Goal: Task Accomplishment & Management: Use online tool/utility

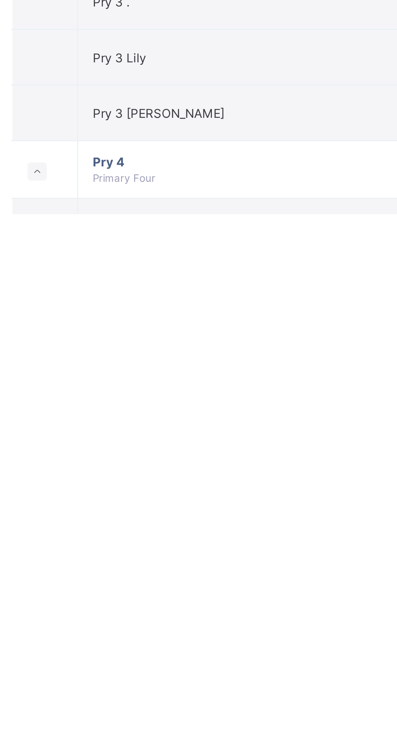
scroll to position [116, 0]
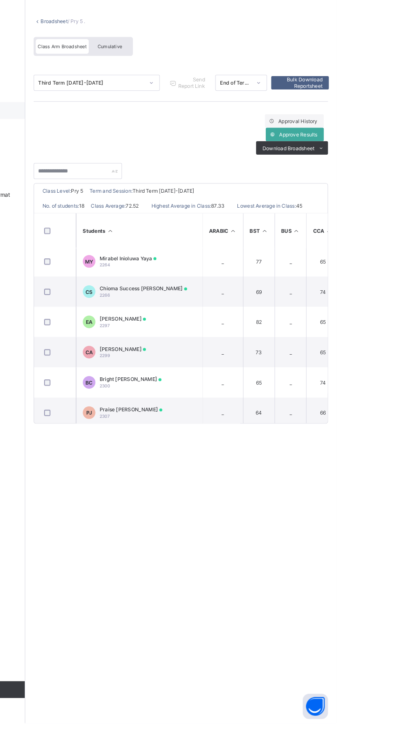
scroll to position [321, 0]
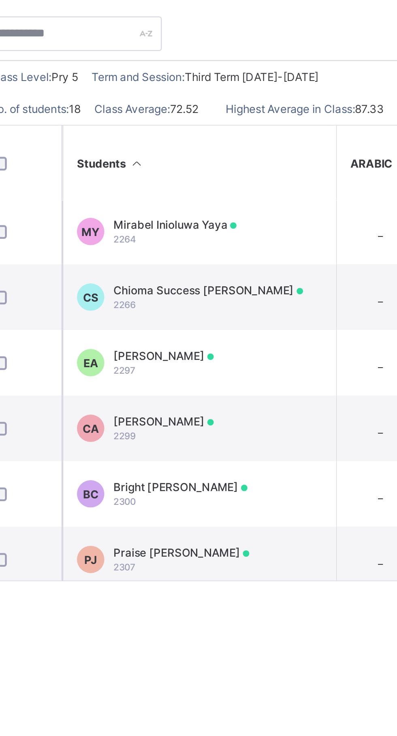
click at [206, 410] on div "Bright [PERSON_NAME] 2300" at bounding box center [198, 408] width 59 height 12
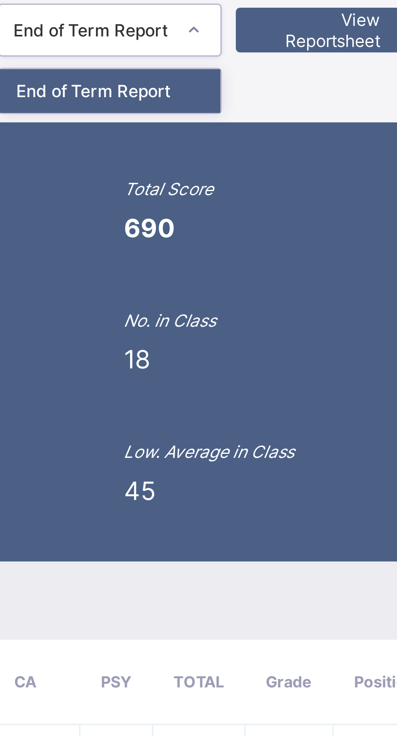
click at [286, 180] on div "BC 2300 Bright [PERSON_NAME] Pry 5 . Approved option End of Term Report focused…" at bounding box center [198, 152] width 278 height 53
type input "***"
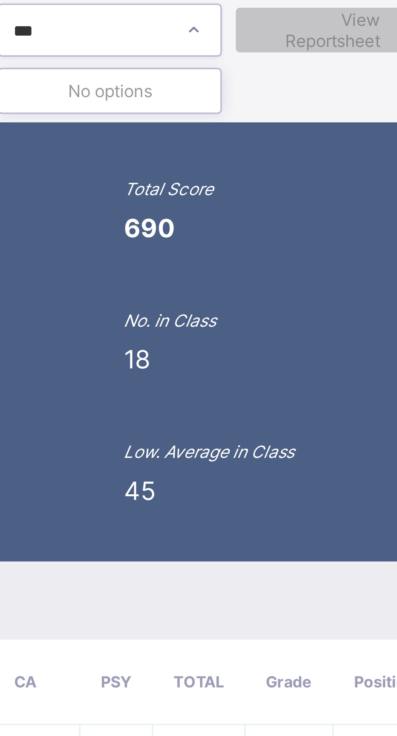
scroll to position [0, 0]
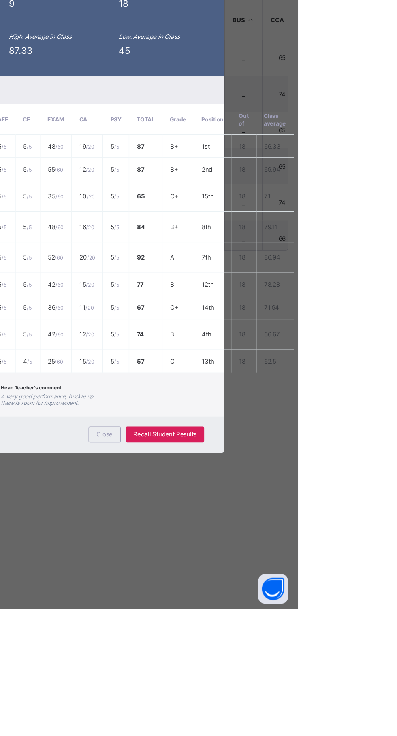
click at [247, 598] on span "Close" at bounding box center [240, 595] width 13 height 6
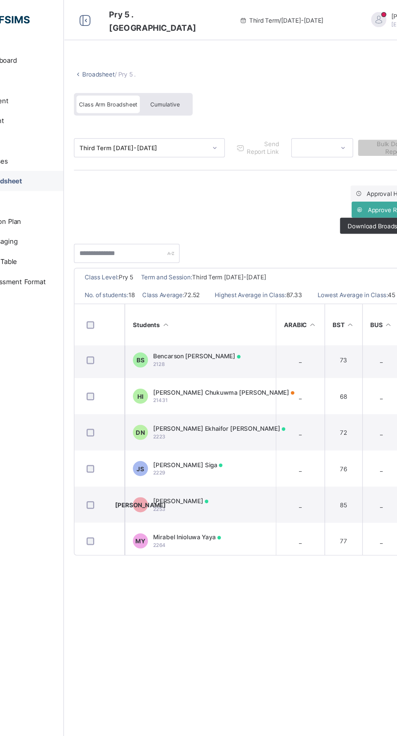
scroll to position [173, 0]
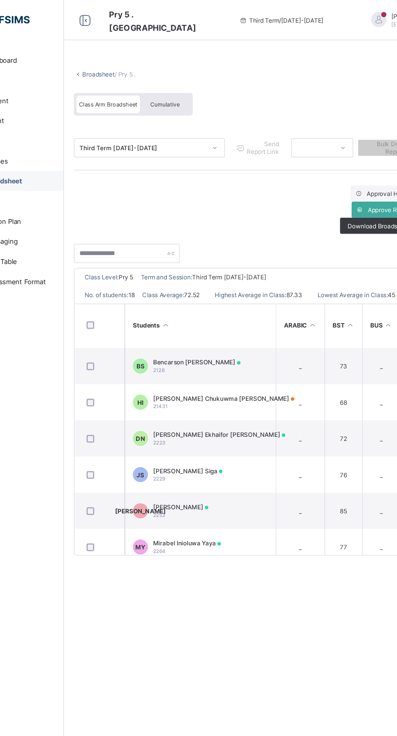
click at [178, 81] on span "Cumulative" at bounding box center [178, 84] width 23 height 6
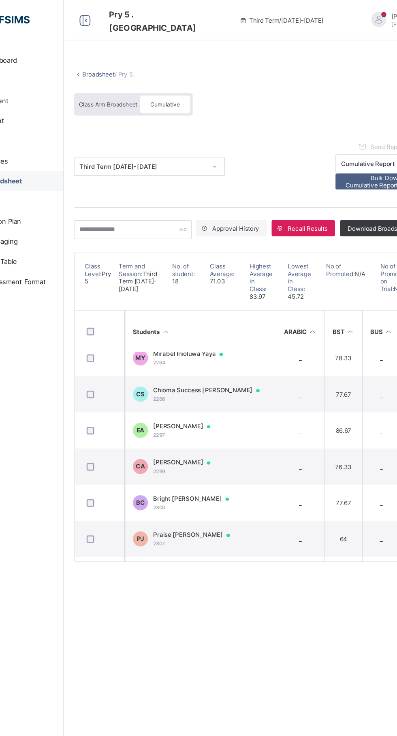
scroll to position [359, 0]
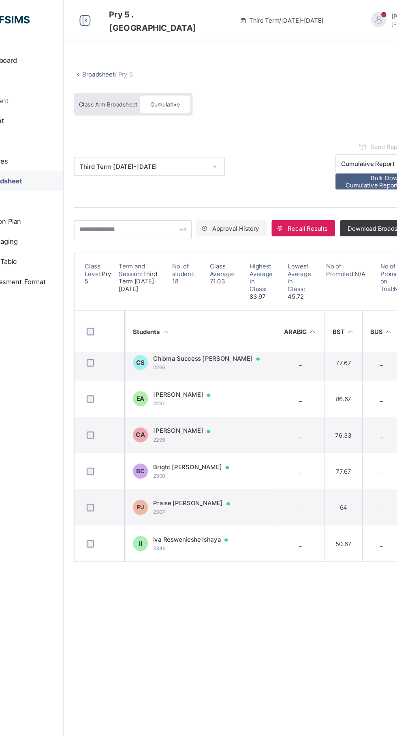
click at [229, 394] on td "BC Bright [PERSON_NAME] 2300" at bounding box center [206, 379] width 121 height 29
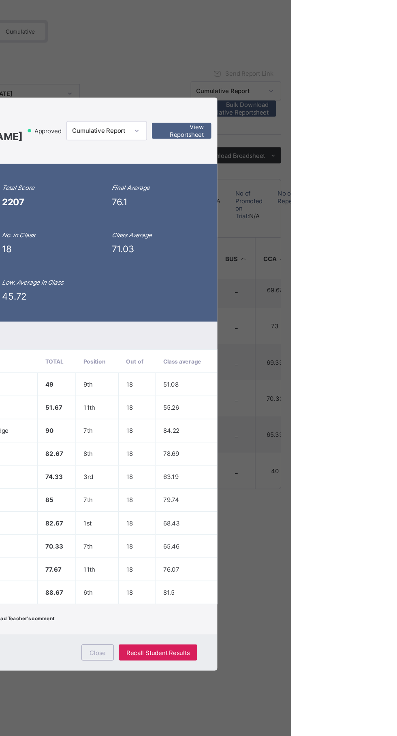
click at [337, 191] on div "BC 2300 Bright [PERSON_NAME] undefined undefined Approved Cumulative Report Vie…" at bounding box center [198, 163] width 278 height 53
click at [326, 170] on span "View Reportsheet" at bounding box center [309, 164] width 36 height 12
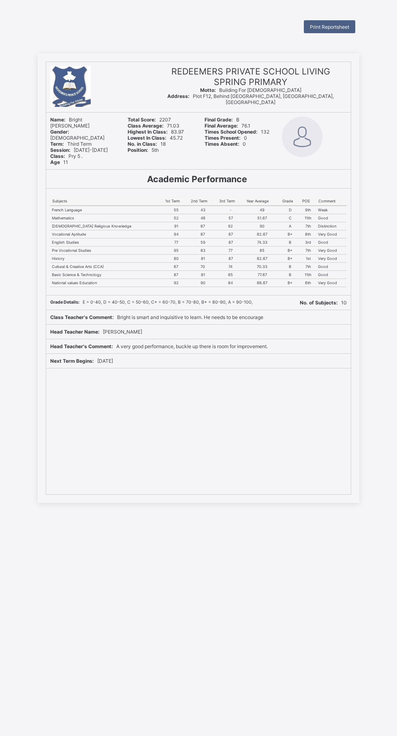
click at [333, 30] on div "Print Reportsheet" at bounding box center [329, 26] width 51 height 13
click at [344, 30] on div "Print Reportsheet" at bounding box center [329, 26] width 51 height 13
click at [332, 31] on div "Print Reportsheet" at bounding box center [329, 26] width 51 height 13
